Goal: Check status: Check status

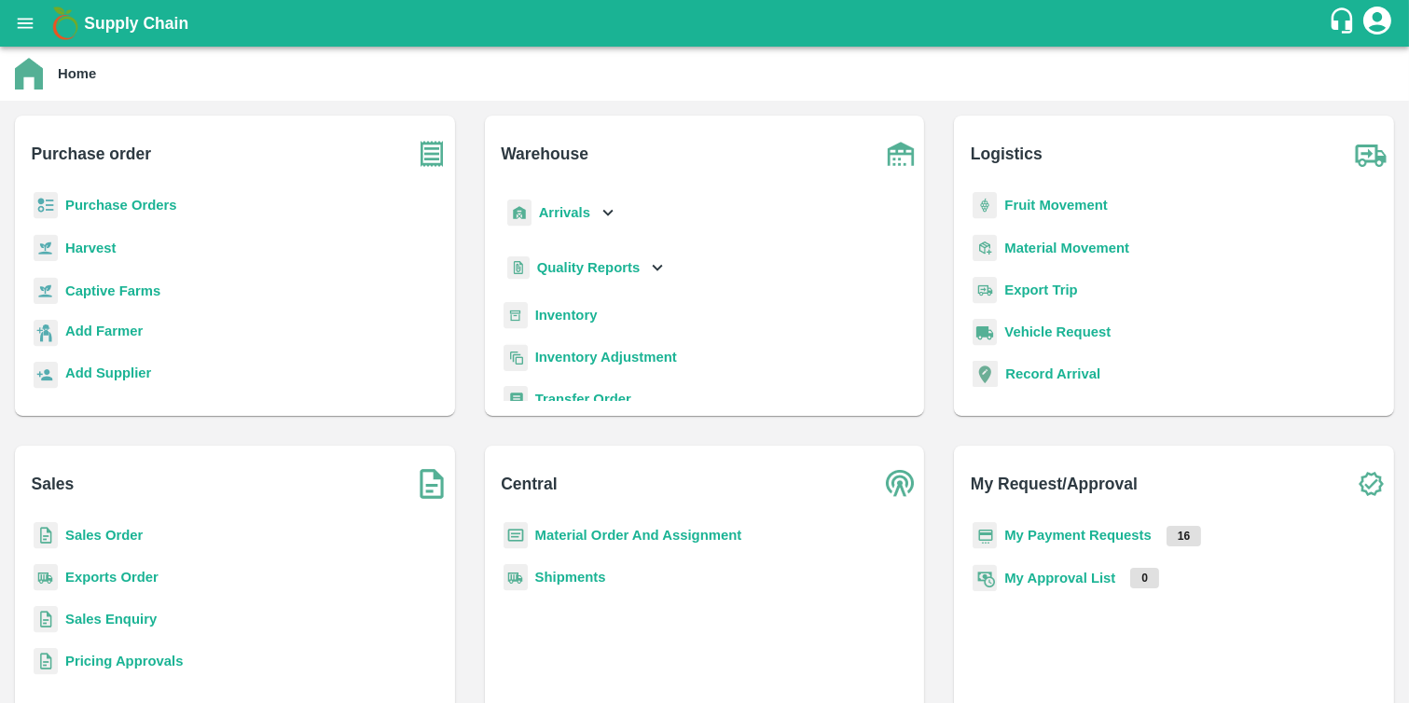
click at [75, 59] on div "Home" at bounding box center [703, 74] width 1376 height 32
click at [566, 310] on b "Inventory" at bounding box center [566, 315] width 62 height 15
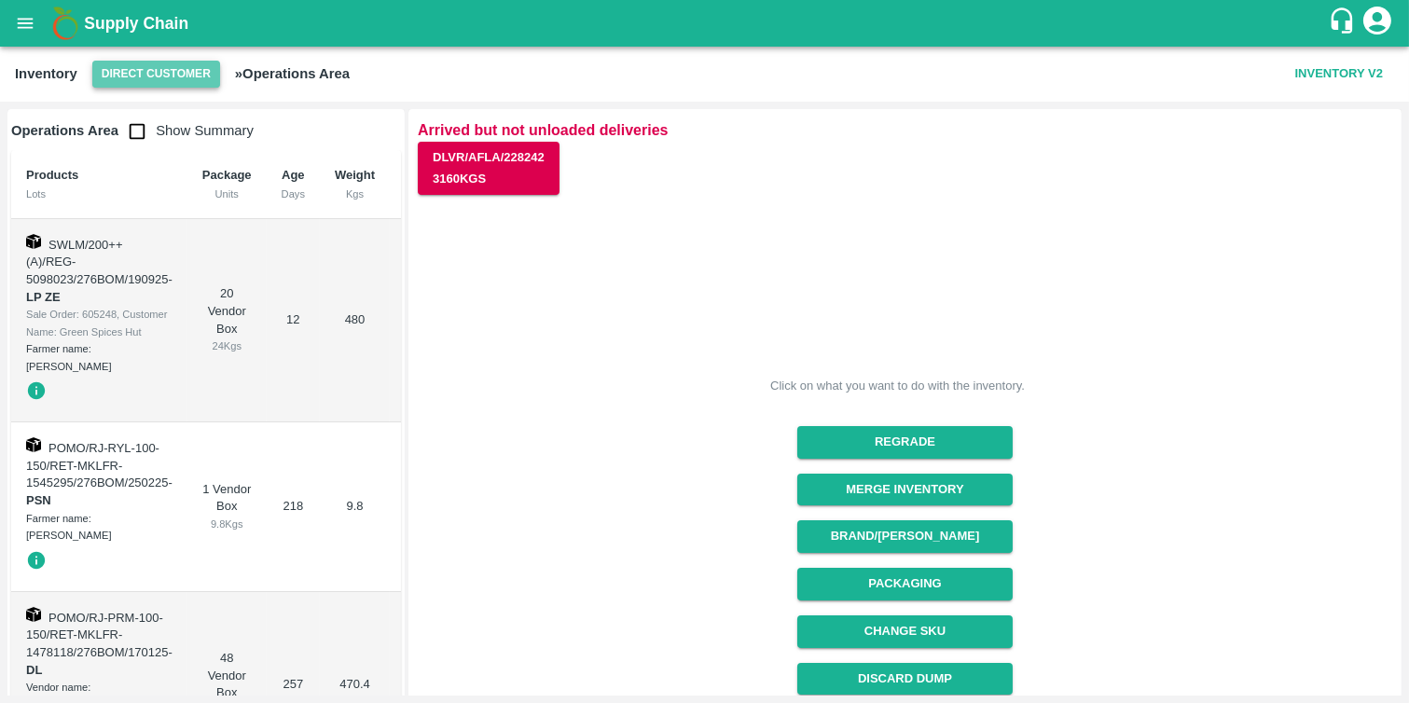
click at [189, 66] on button "Direct Customer" at bounding box center [156, 74] width 128 height 27
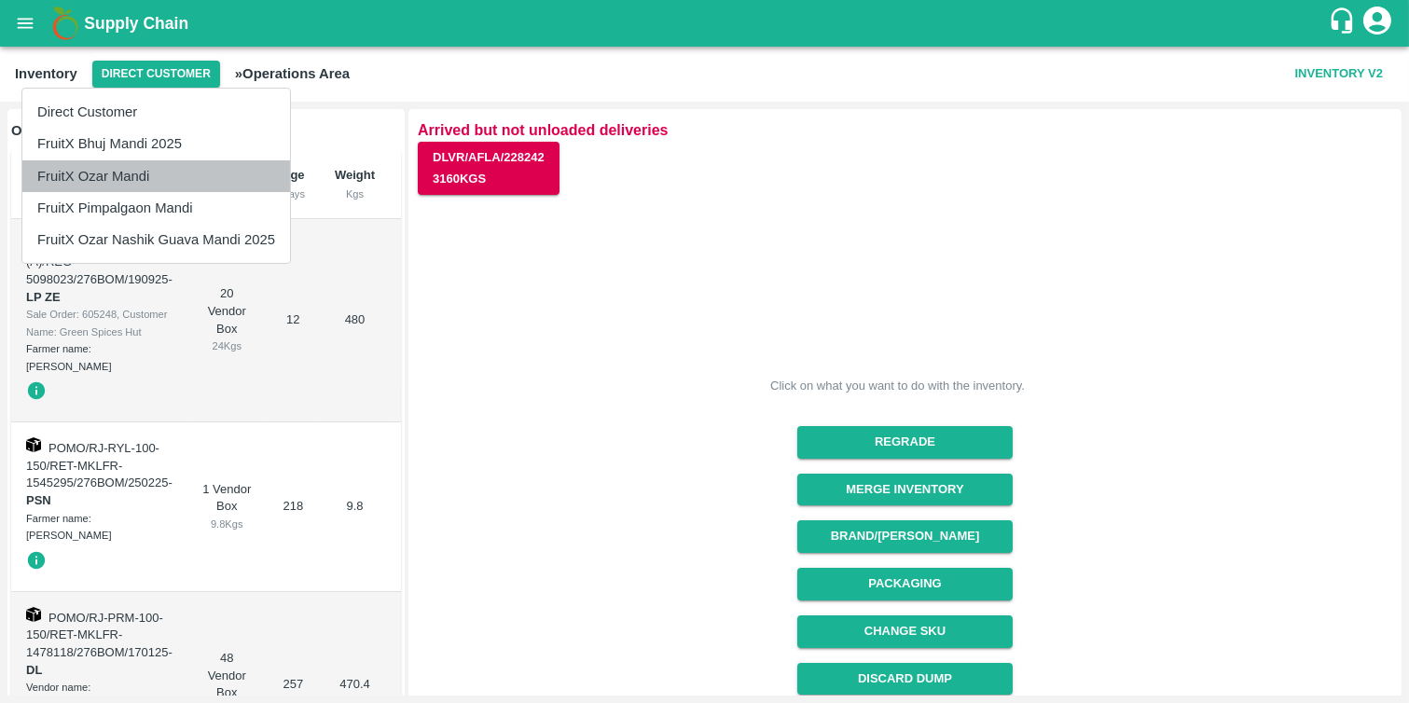
click at [141, 175] on li "FruitX Ozar Mandi" at bounding box center [156, 176] width 268 height 32
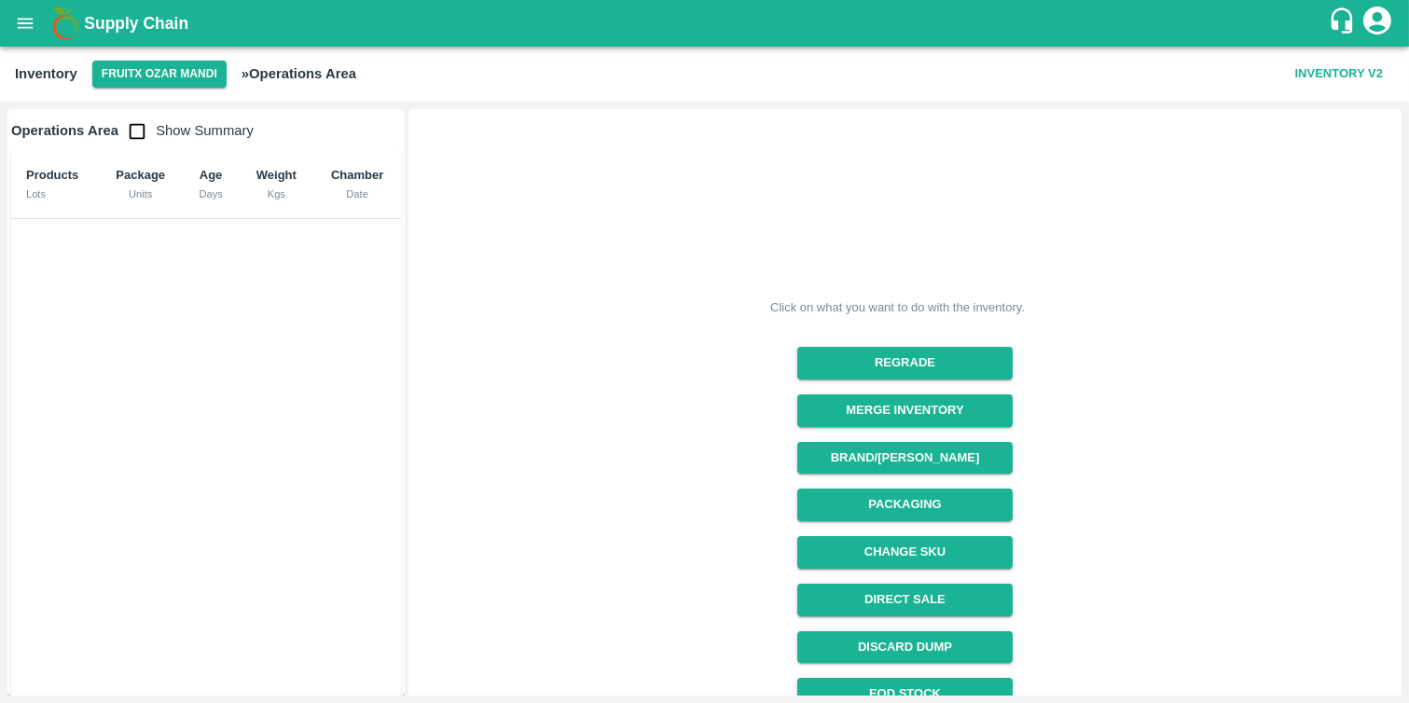
scroll to position [164, 0]
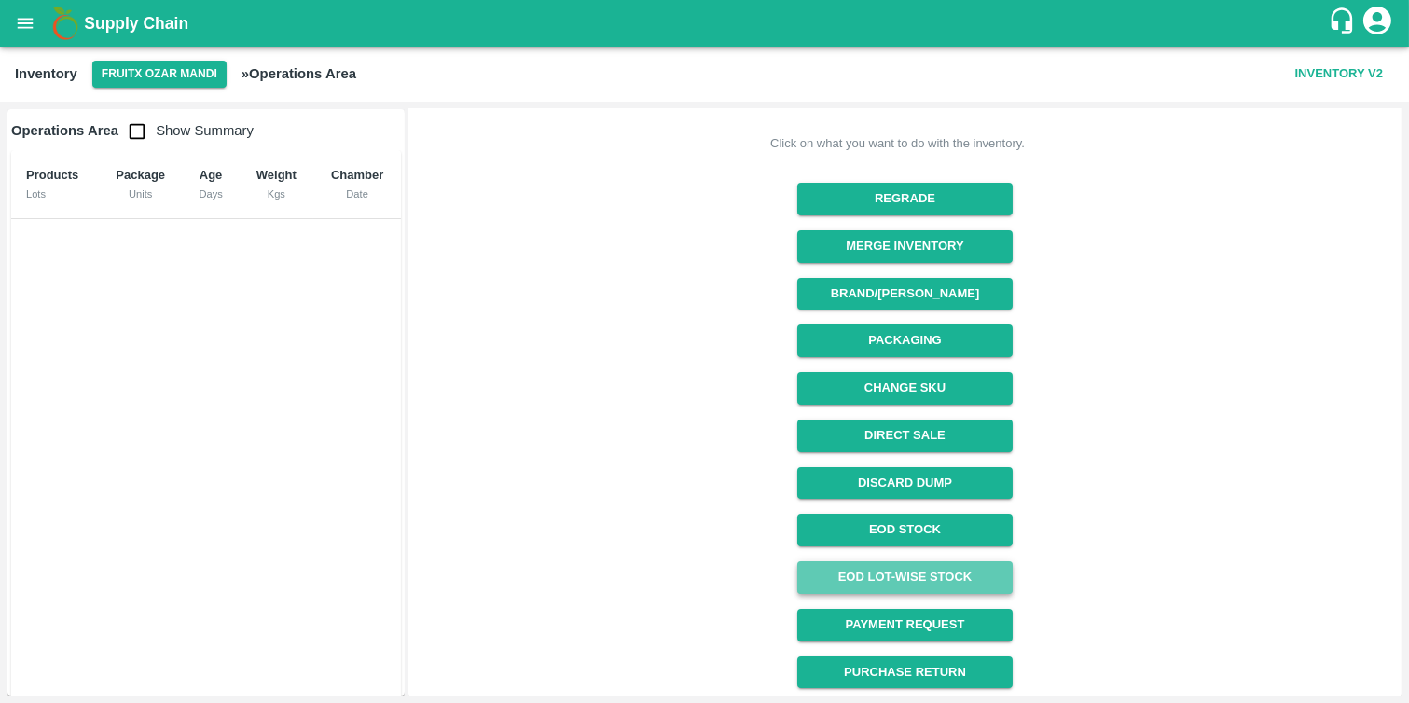
click at [908, 569] on link "EOD Lot-wise Stock" at bounding box center [904, 577] width 215 height 33
click at [137, 131] on input "checkbox" at bounding box center [136, 131] width 37 height 37
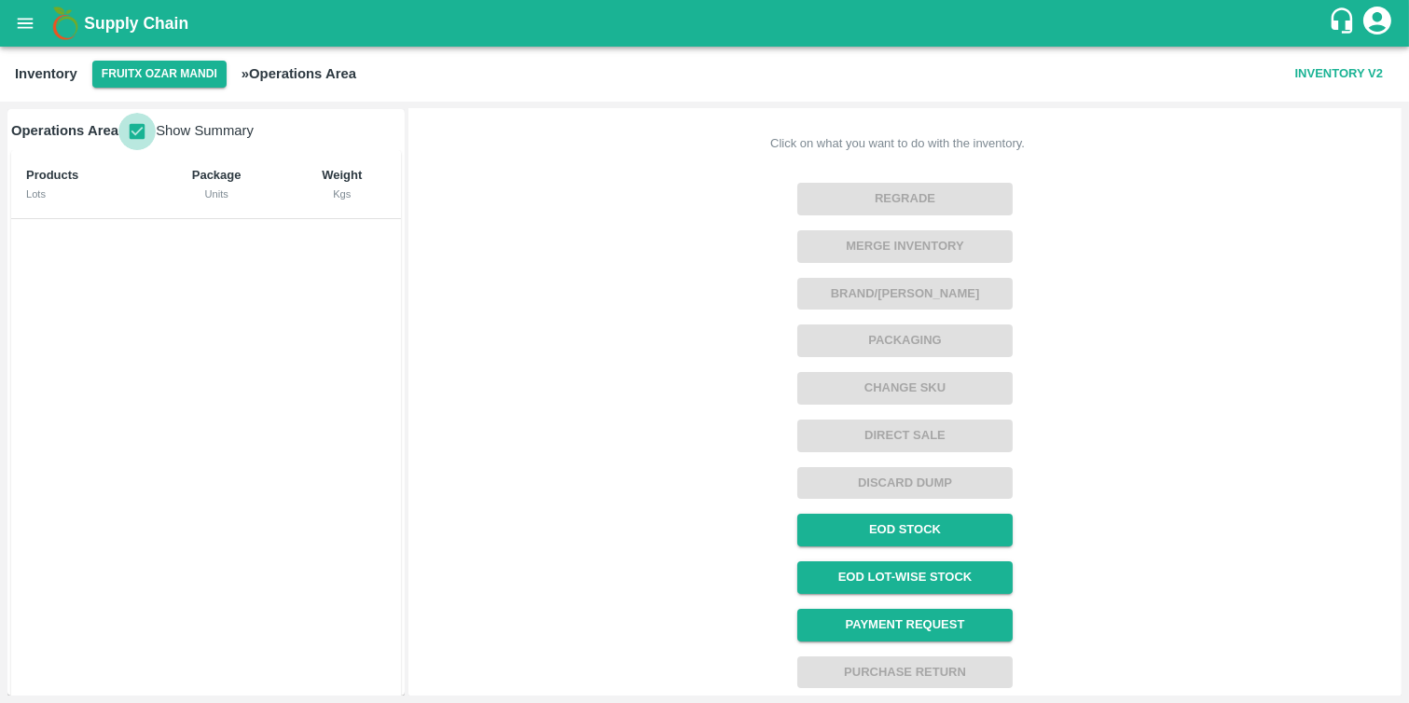
click at [137, 131] on input "checkbox" at bounding box center [136, 131] width 37 height 37
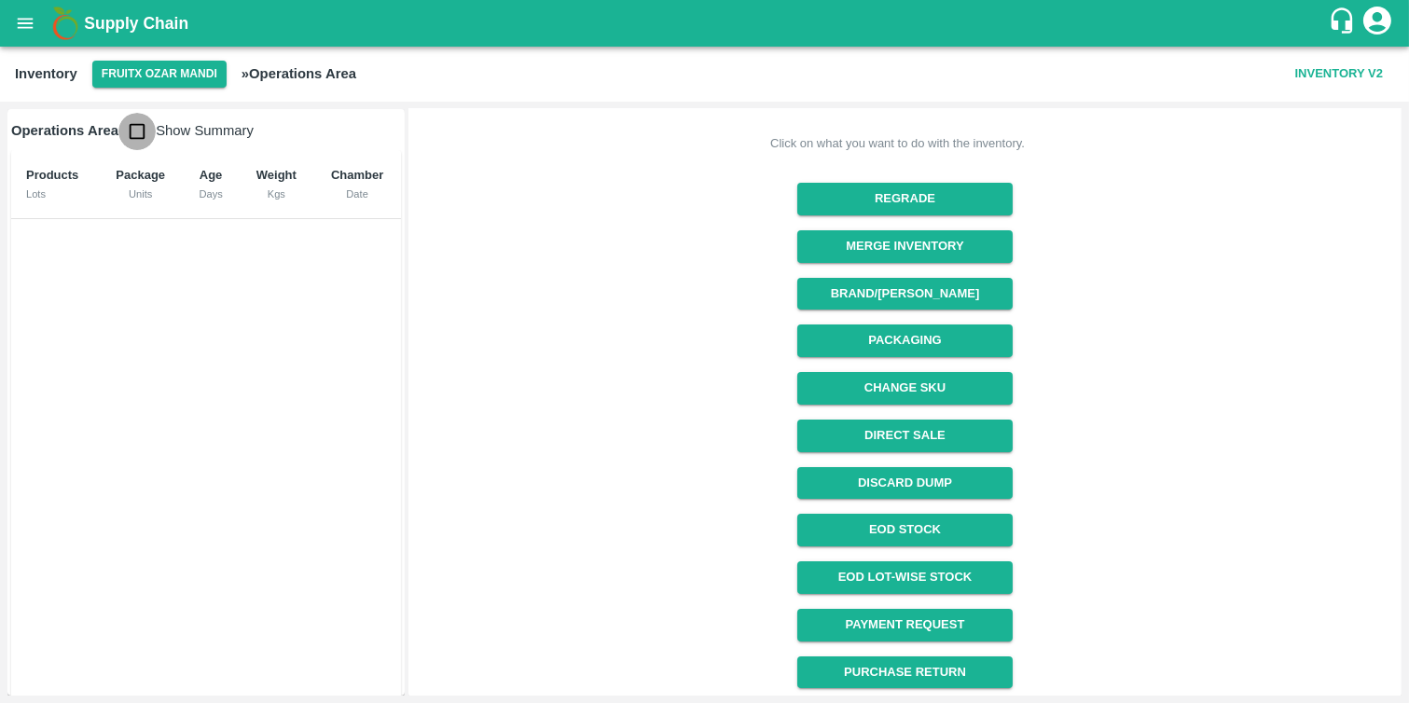
click at [137, 131] on input "checkbox" at bounding box center [136, 131] width 37 height 37
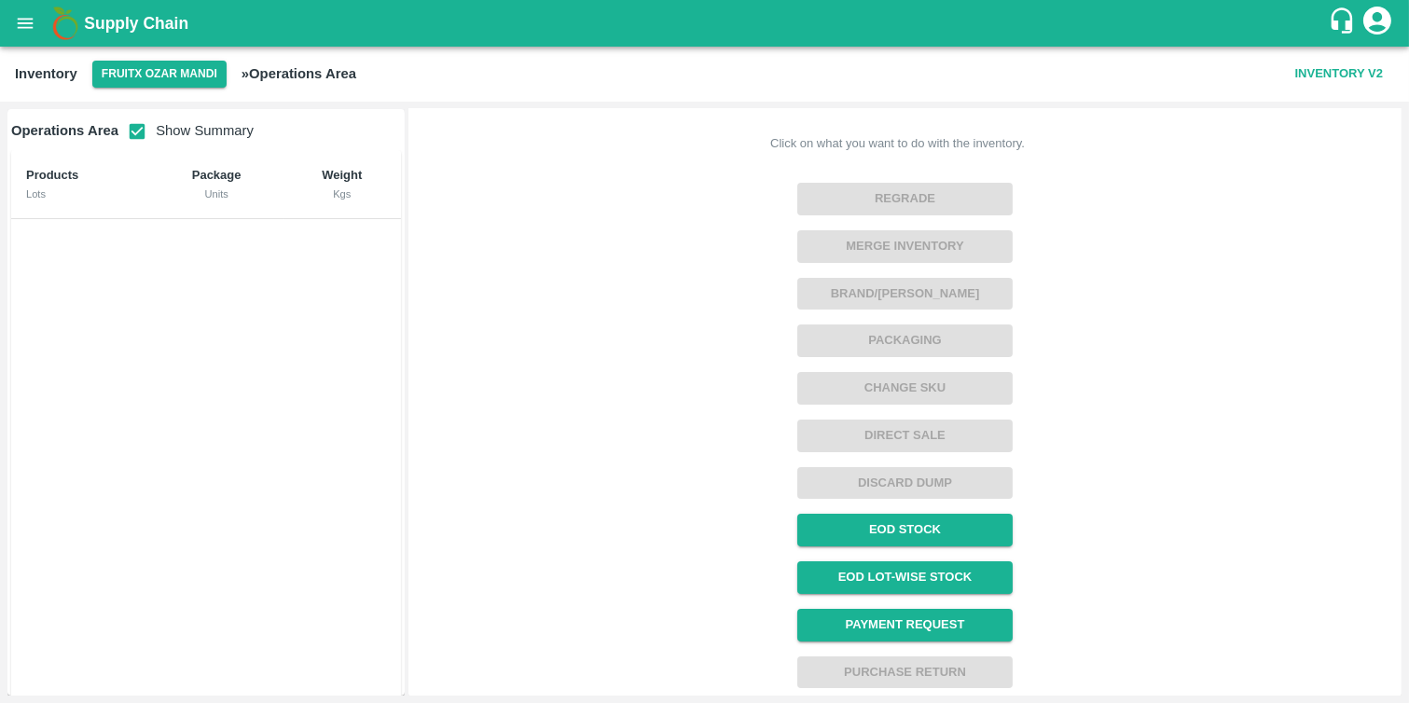
click at [137, 131] on input "checkbox" at bounding box center [136, 131] width 37 height 37
checkbox input "false"
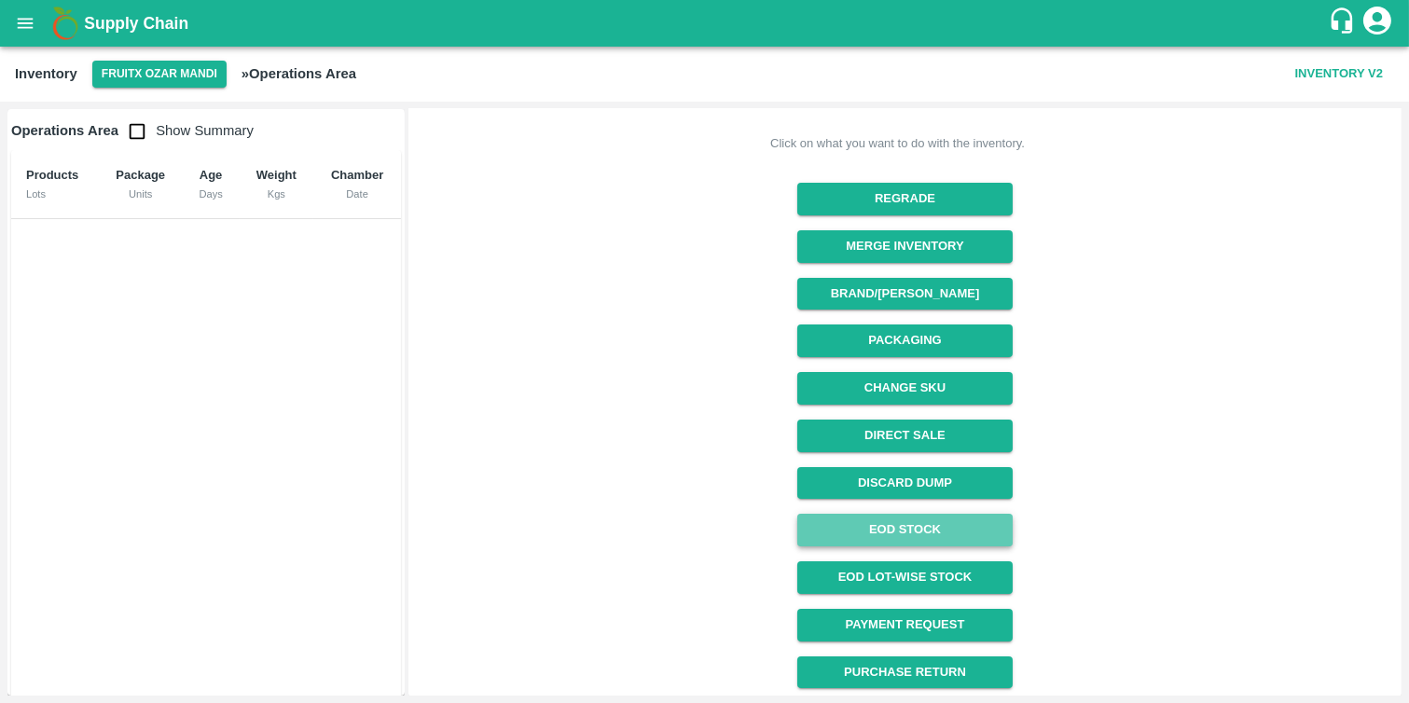
click at [894, 526] on link "EOD Stock" at bounding box center [904, 530] width 215 height 33
click at [209, 134] on span "Show Summary" at bounding box center [185, 130] width 135 height 15
click at [895, 524] on link "EOD Stock" at bounding box center [904, 530] width 215 height 33
